Goal: Information Seeking & Learning: Compare options

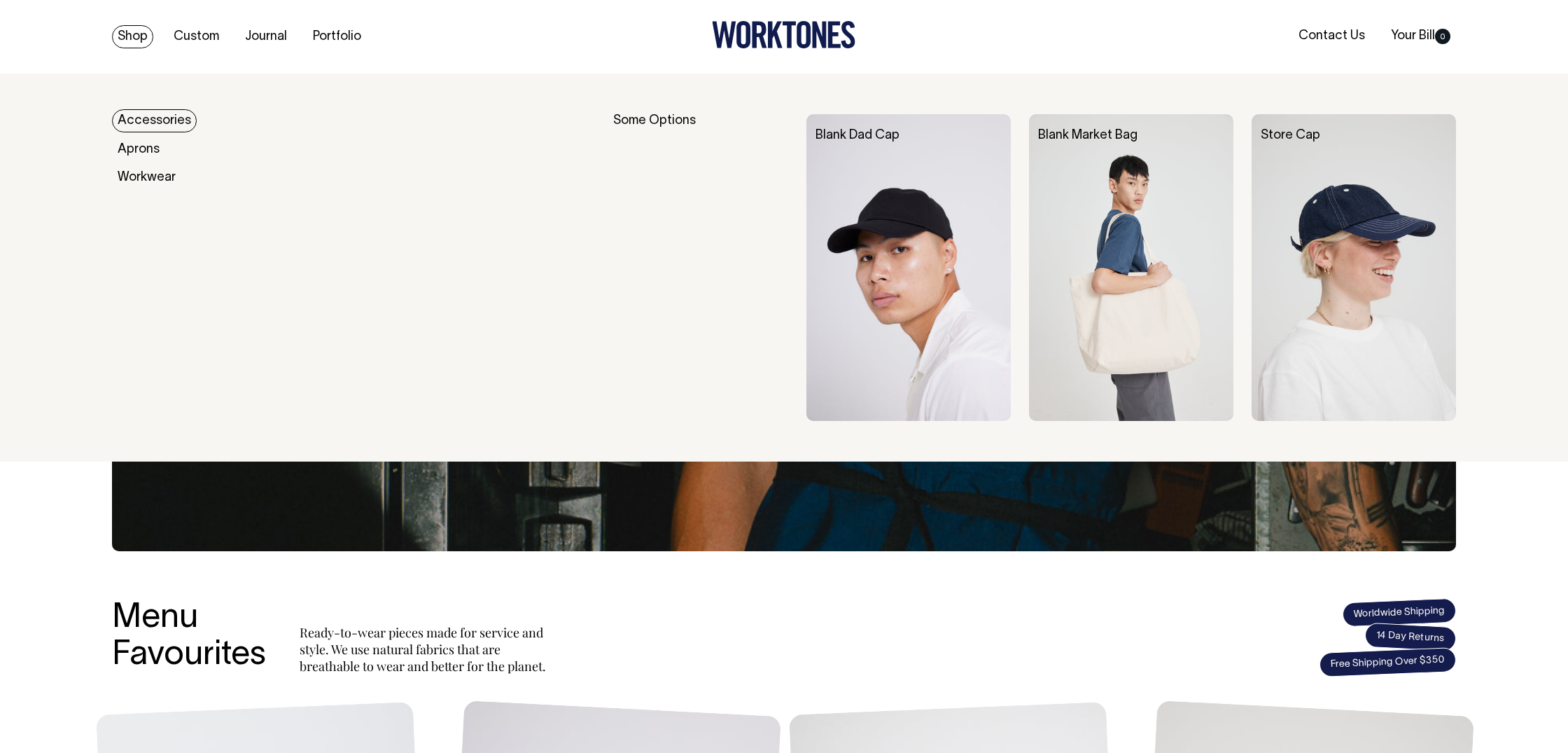
click at [138, 40] on link "Shop" at bounding box center [133, 37] width 41 height 23
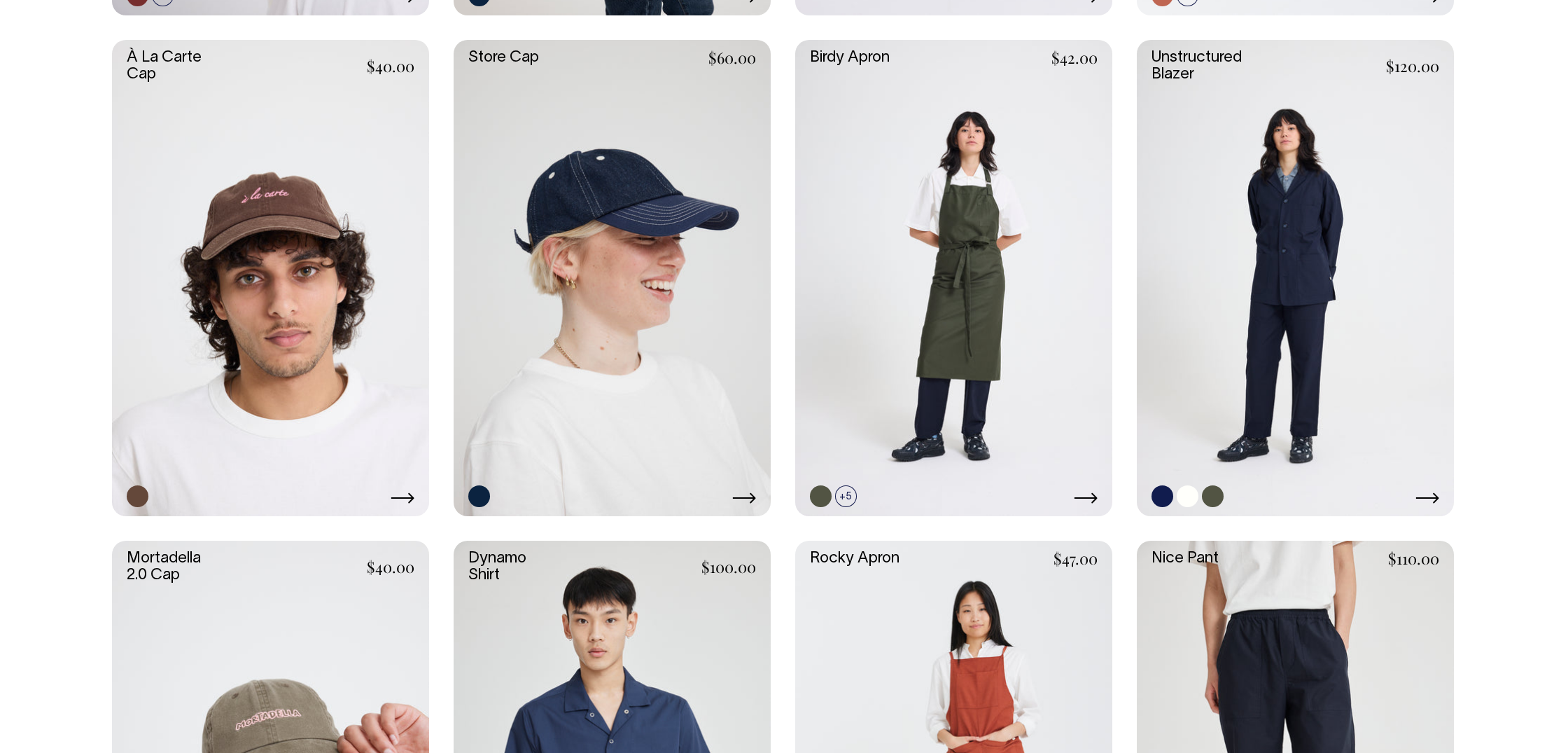
click at [1329, 343] on link at bounding box center [1295, 278] width 317 height 477
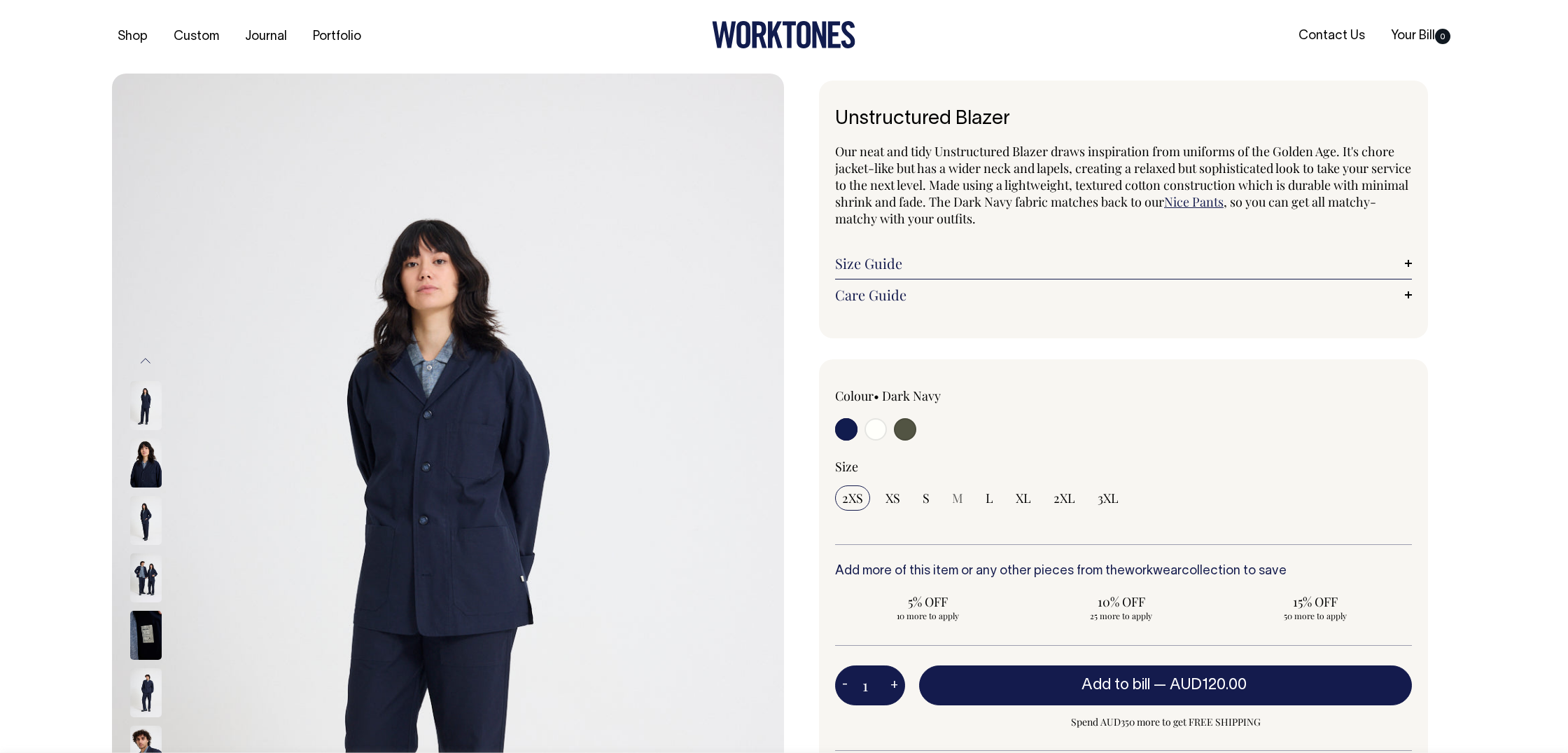
click at [906, 424] on input "radio" at bounding box center [905, 429] width 22 height 22
radio input "true"
select select "Olive"
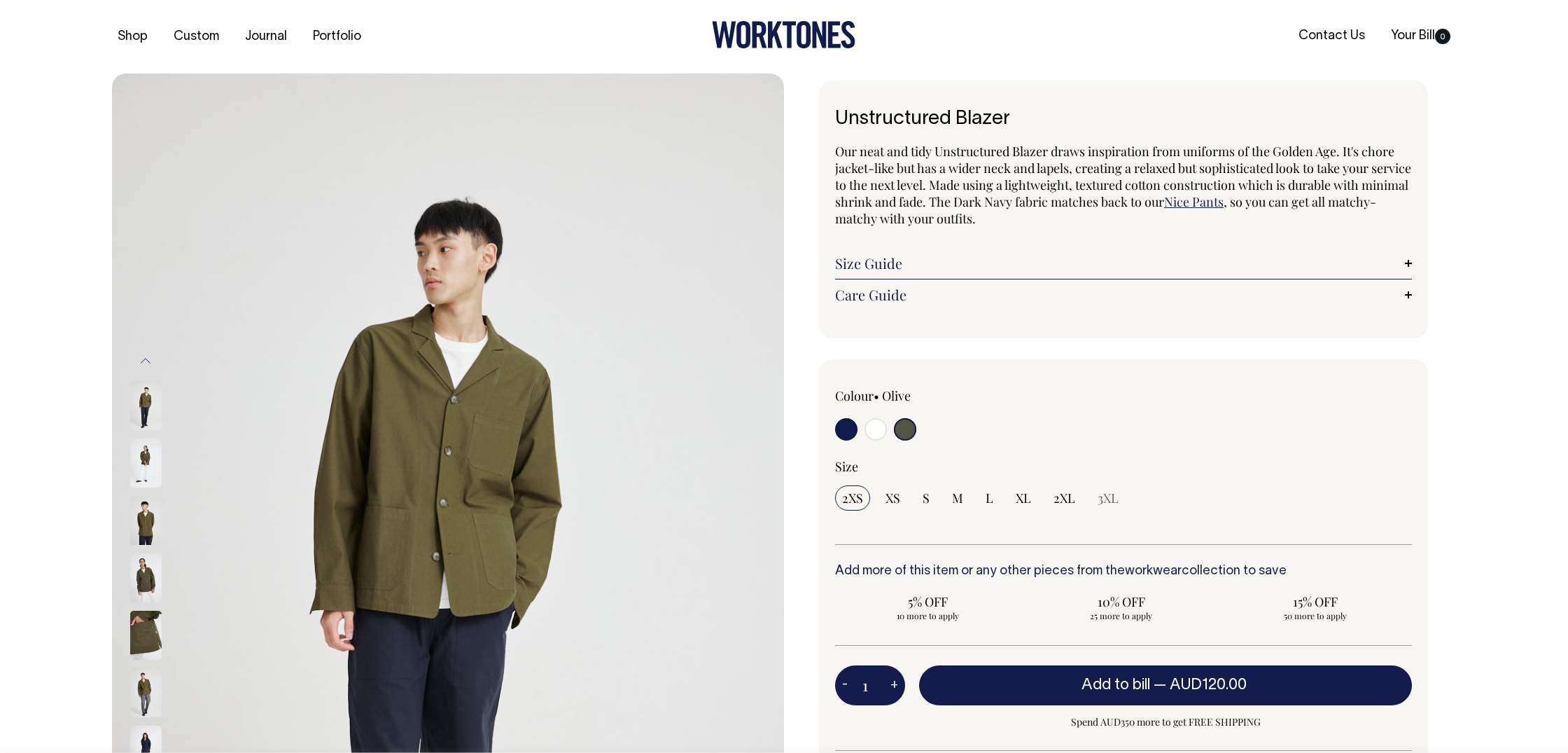
click at [873, 433] on input "radio" at bounding box center [876, 429] width 22 height 22
radio input "true"
select select "Off-White"
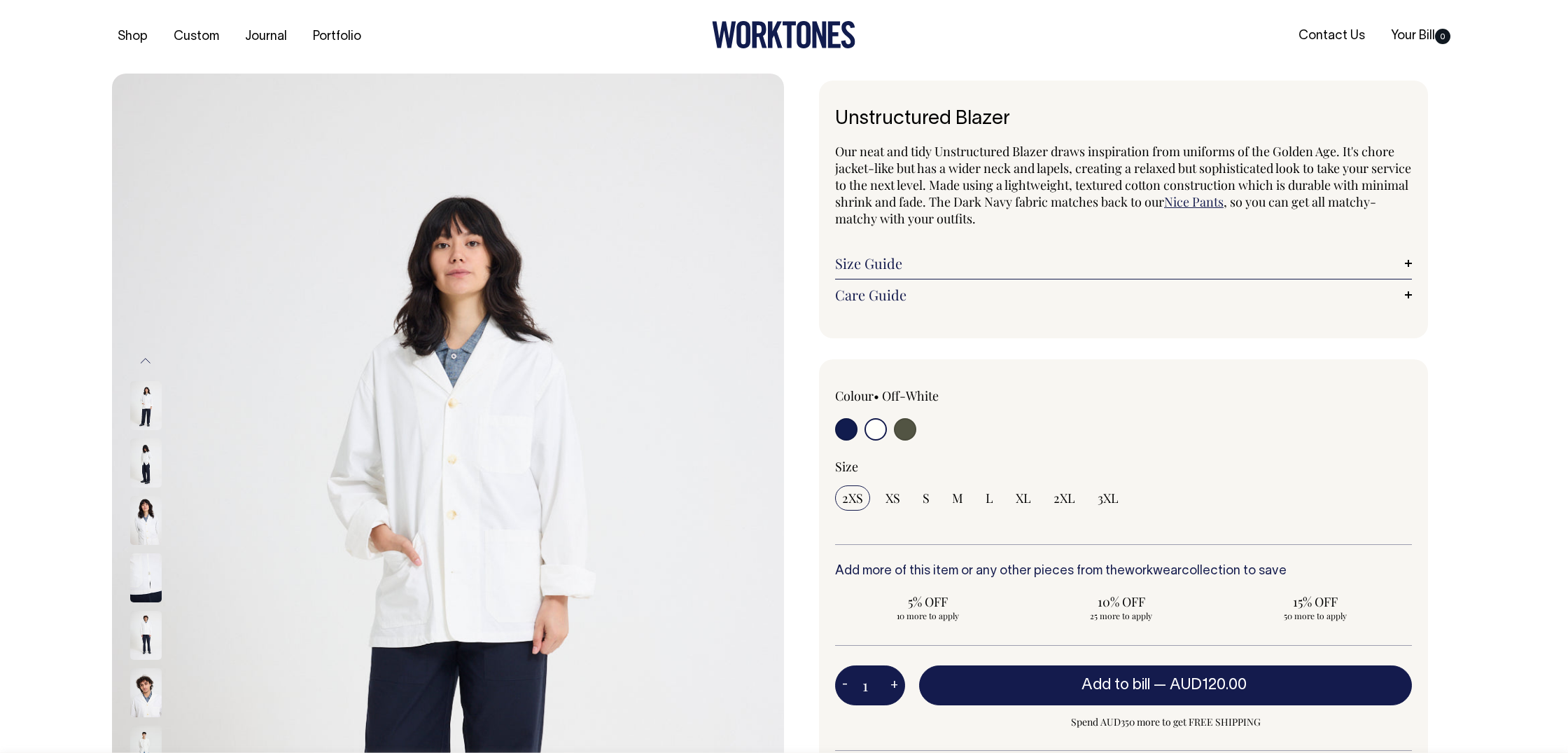
click at [851, 435] on input "radio" at bounding box center [846, 429] width 22 height 22
radio input "true"
select select "Dark Navy"
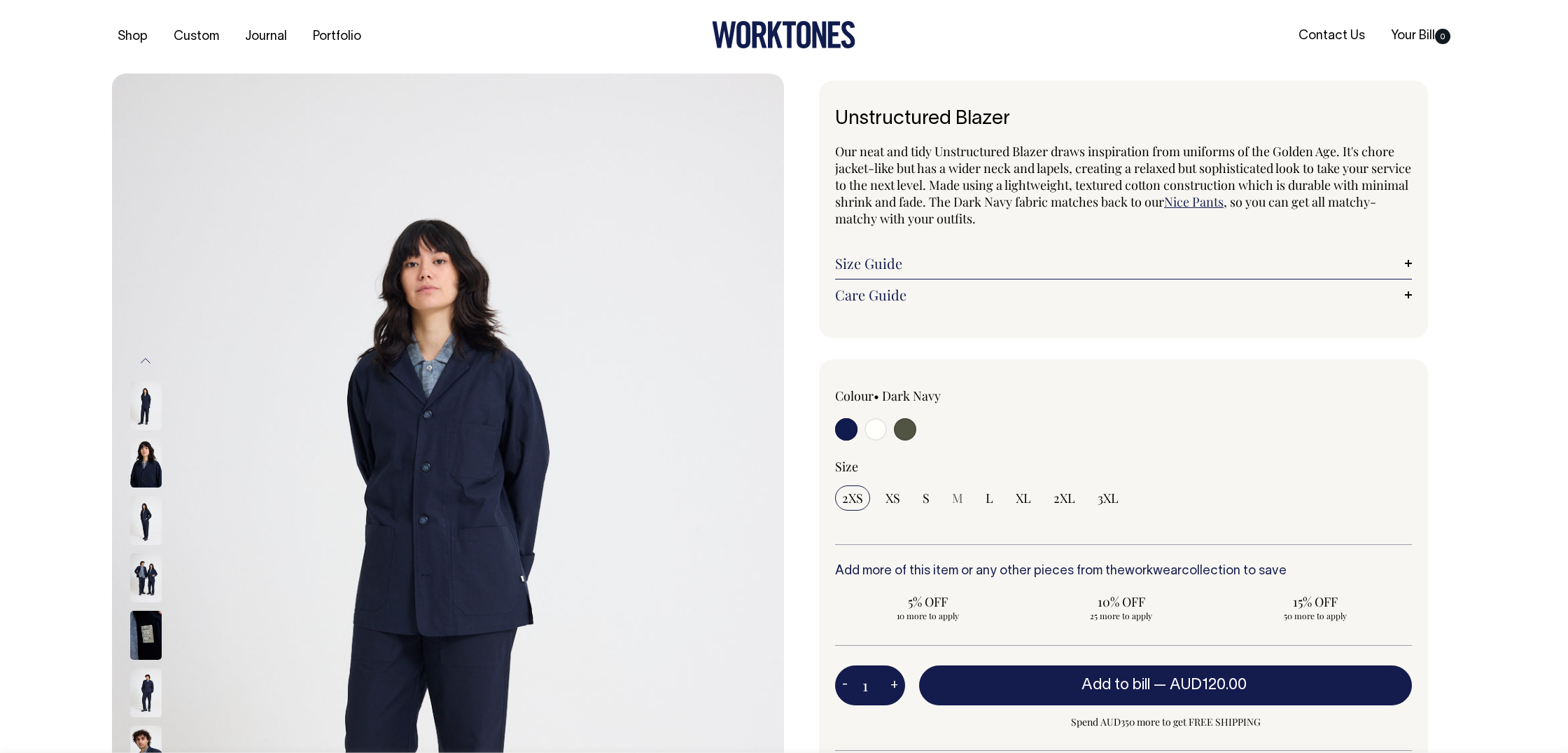
click at [872, 435] on input "radio" at bounding box center [876, 429] width 22 height 22
radio input "true"
select select "Off-White"
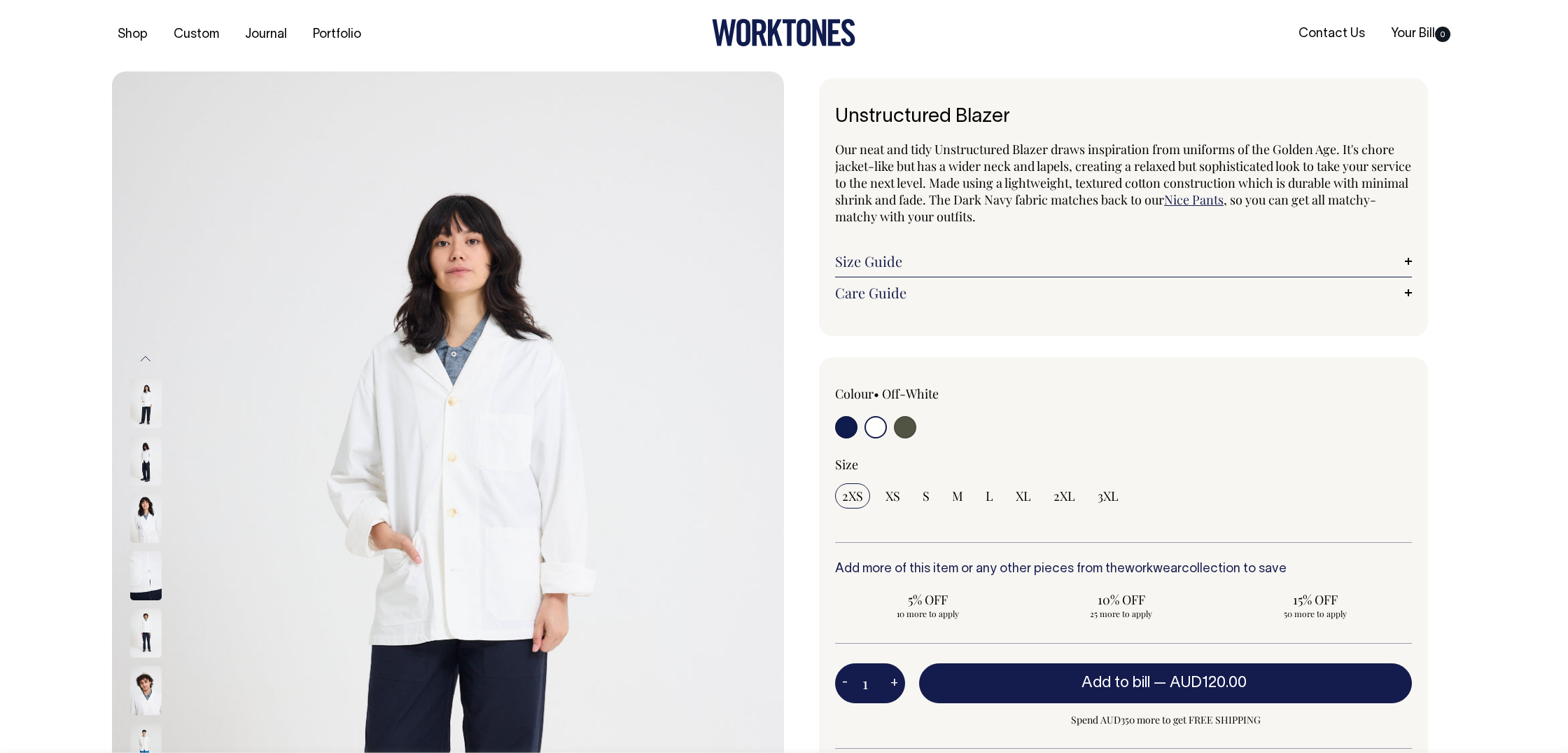
click at [909, 434] on input "radio" at bounding box center [905, 427] width 22 height 22
radio input "true"
select select "Olive"
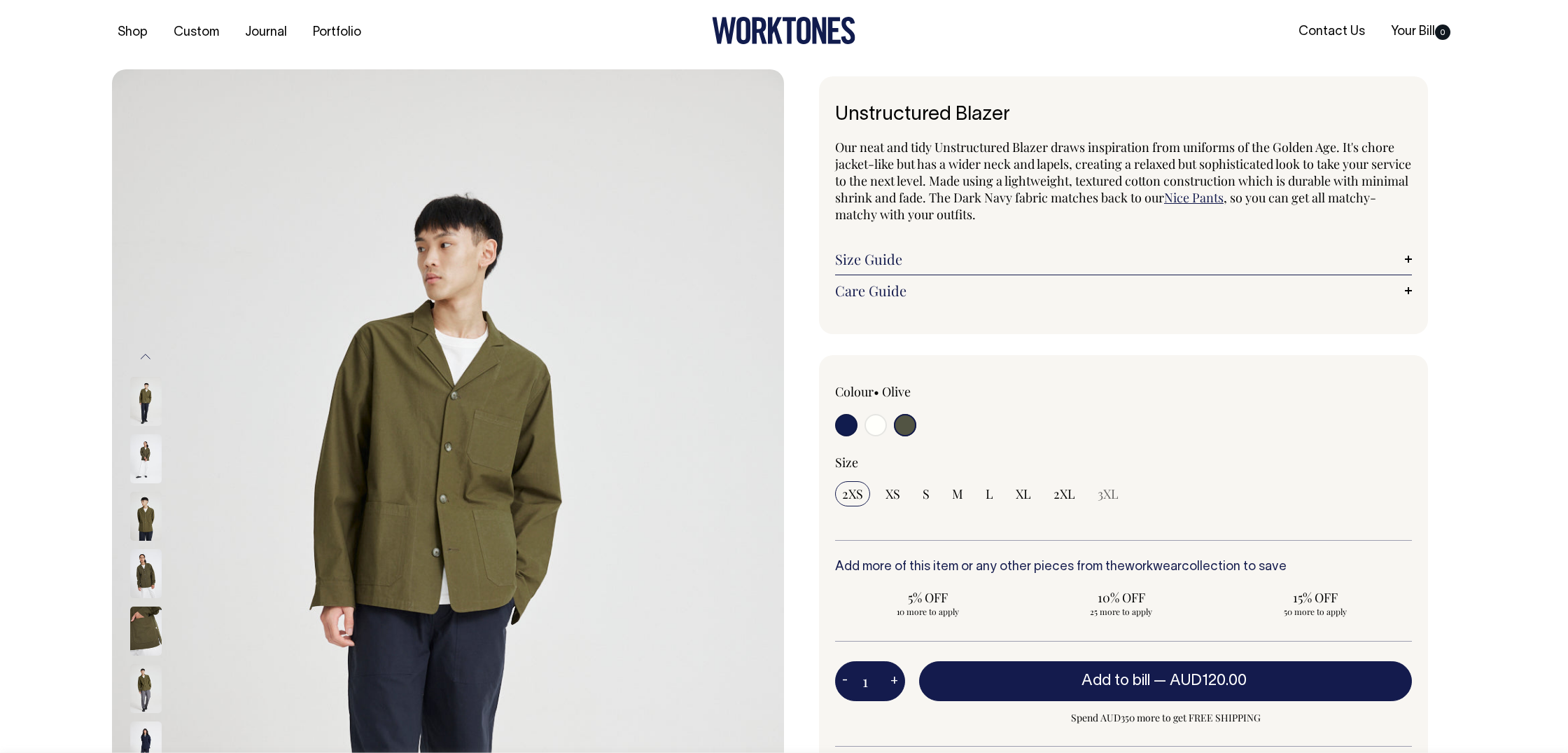
click at [1035, 426] on div at bounding box center [950, 427] width 231 height 26
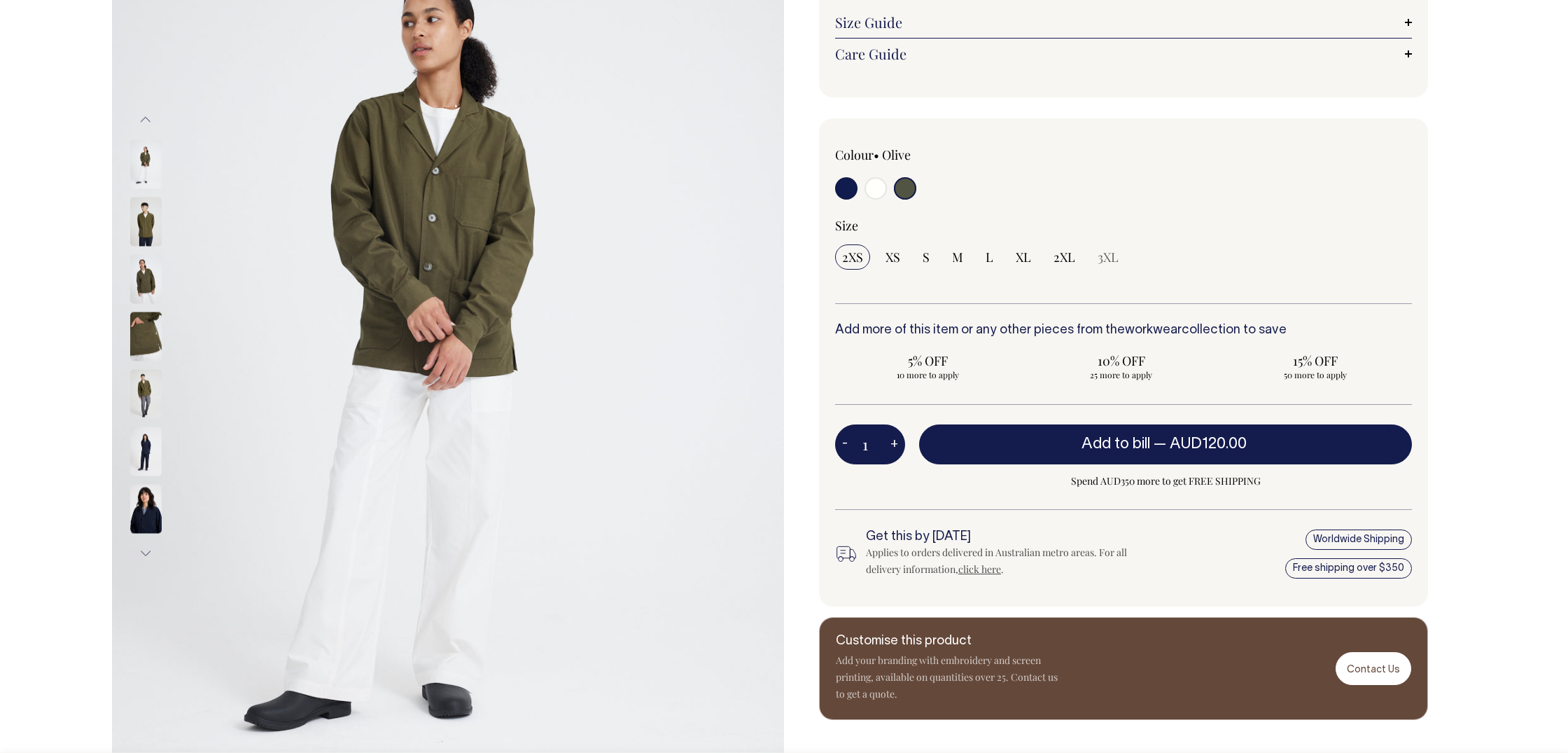
scroll to position [241, 0]
